Goal: Information Seeking & Learning: Compare options

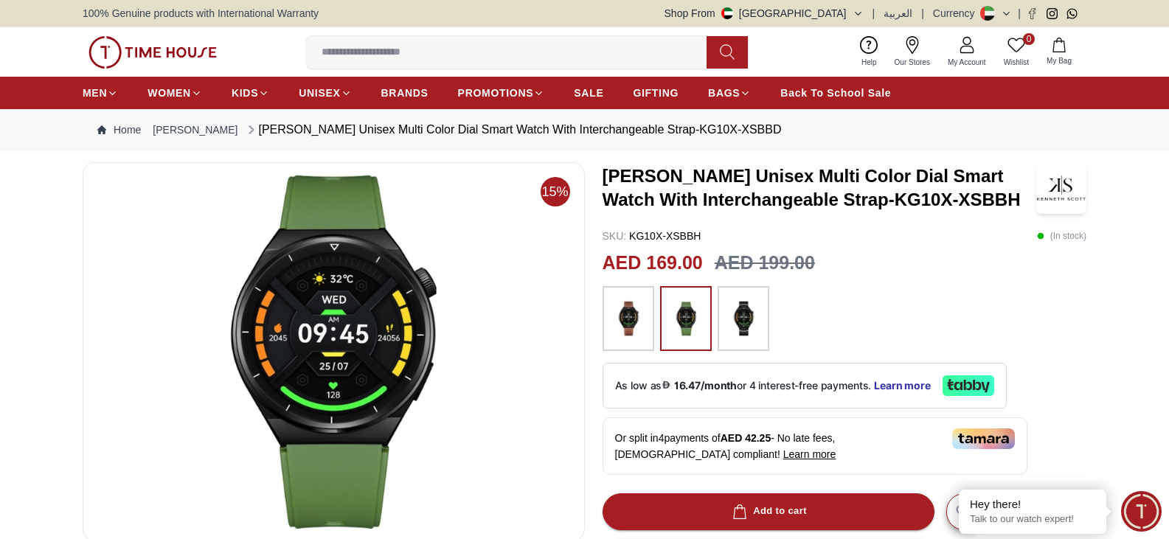
click at [619, 317] on img at bounding box center [628, 318] width 37 height 50
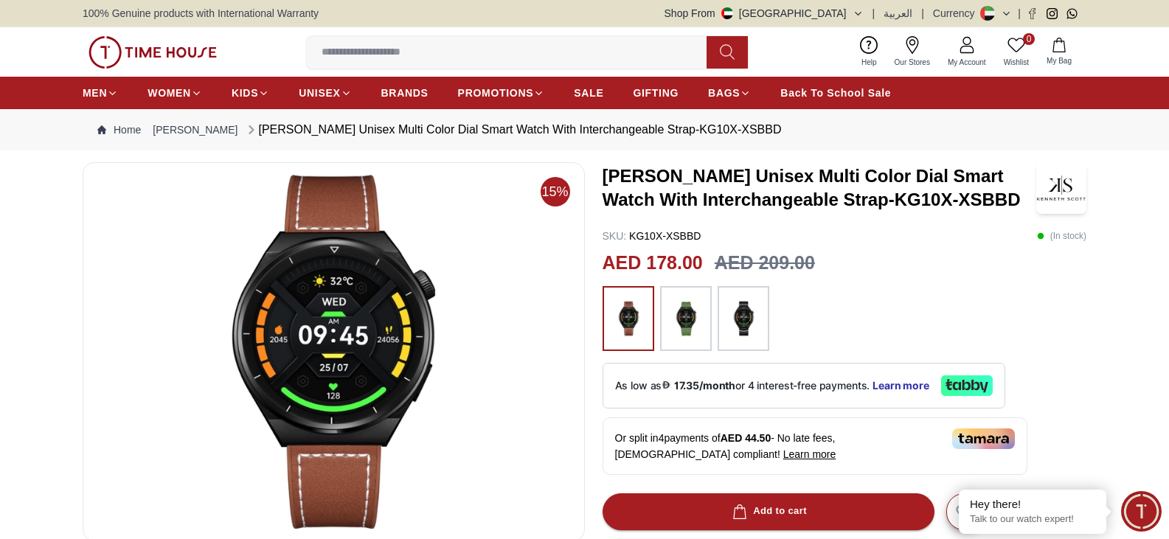
click at [678, 330] on img at bounding box center [685, 318] width 37 height 50
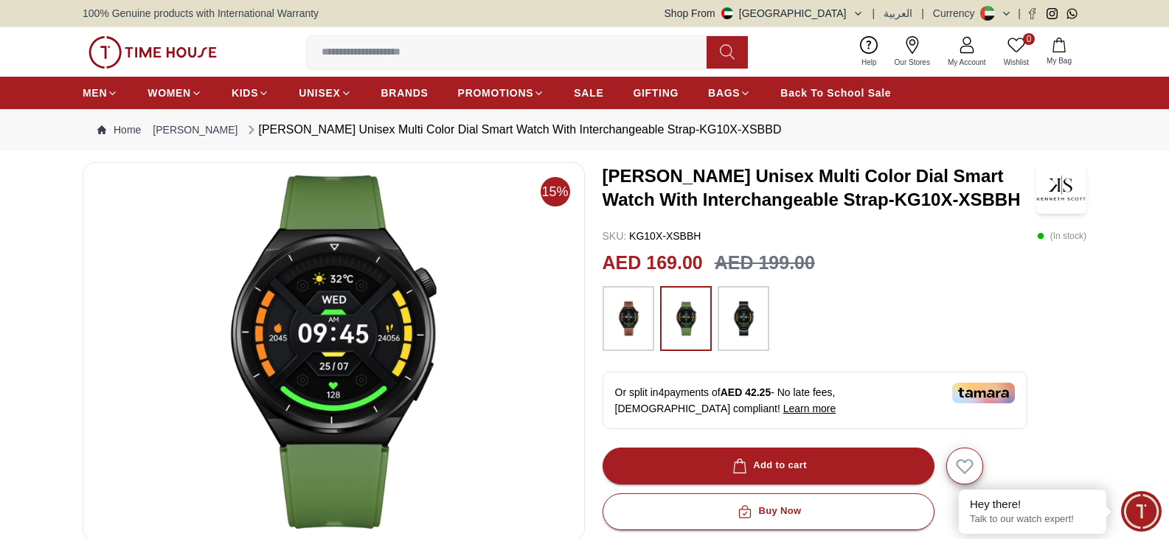
click at [740, 327] on img at bounding box center [743, 318] width 37 height 50
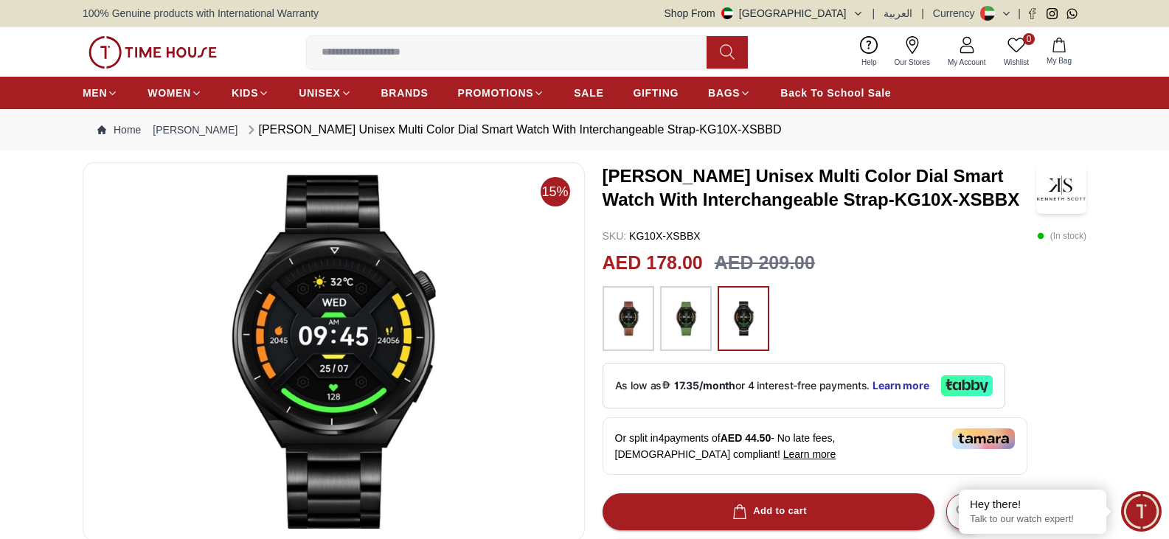
click at [681, 320] on img at bounding box center [685, 318] width 37 height 50
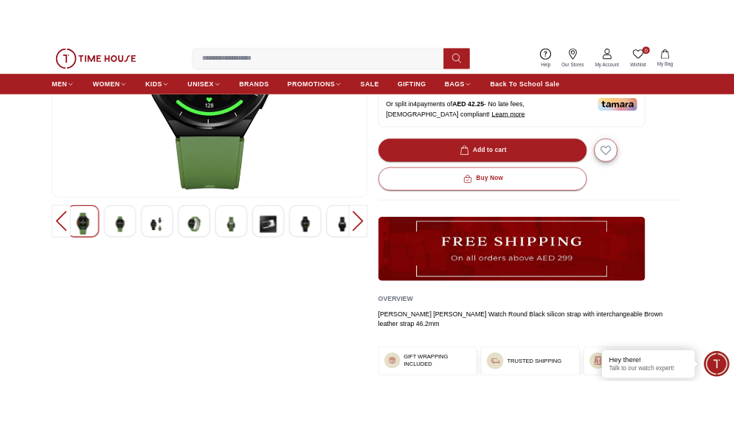
scroll to position [369, 0]
